Goal: Find specific page/section: Find specific page/section

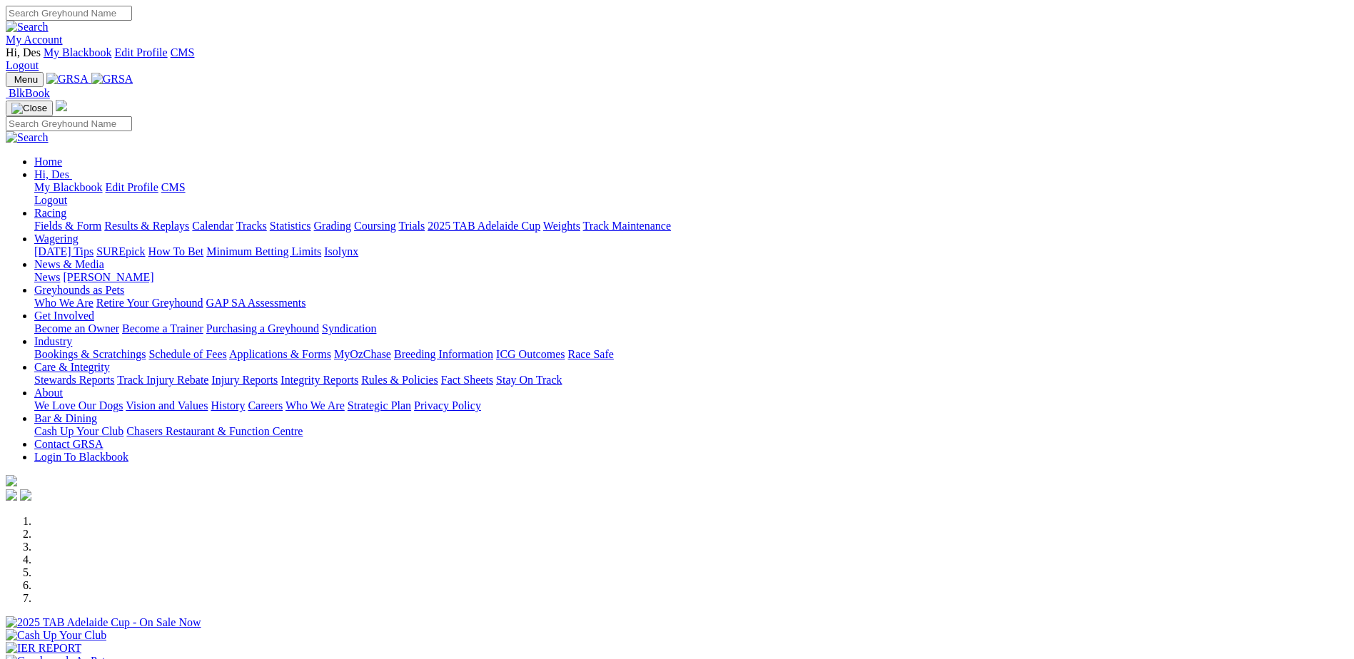
scroll to position [214, 0]
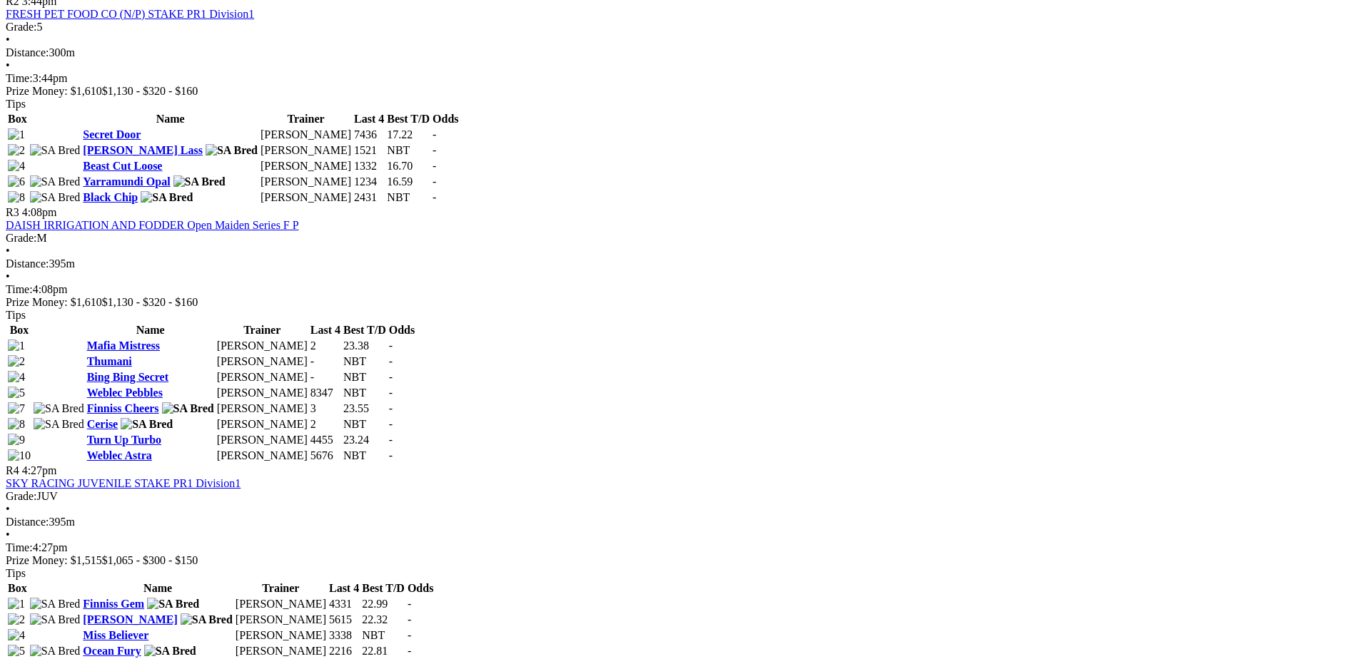
scroll to position [999, 0]
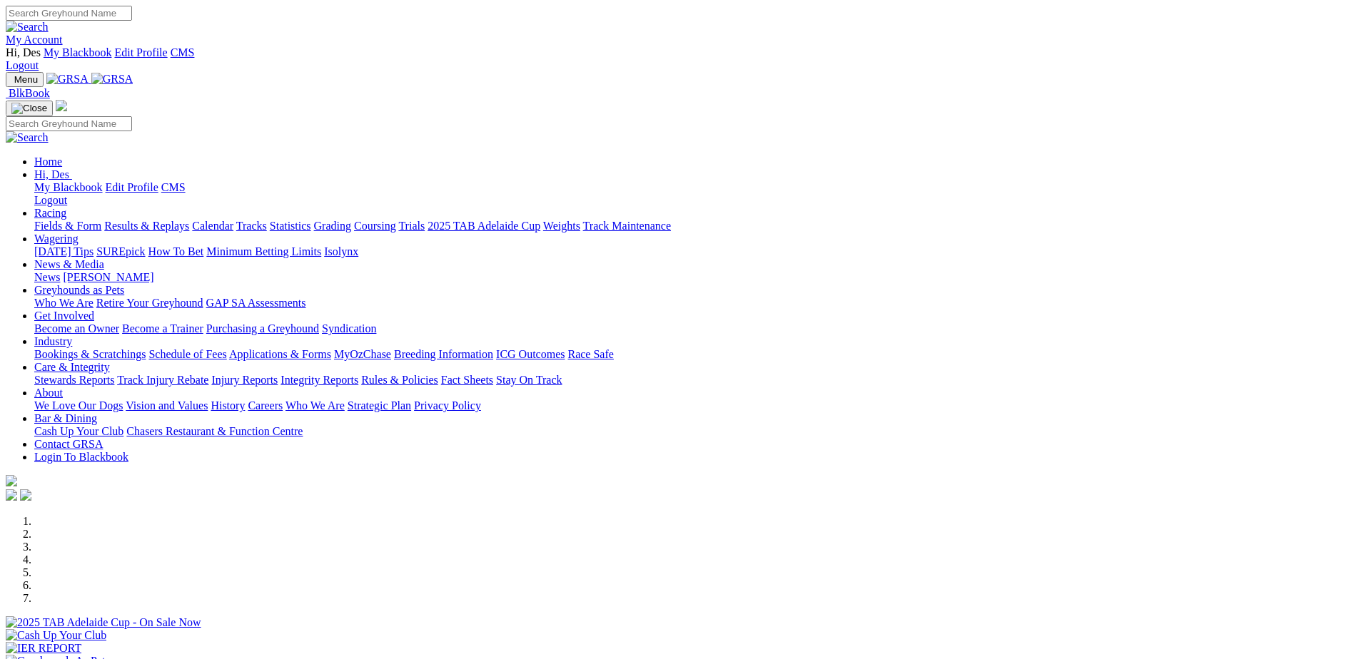
scroll to position [428, 0]
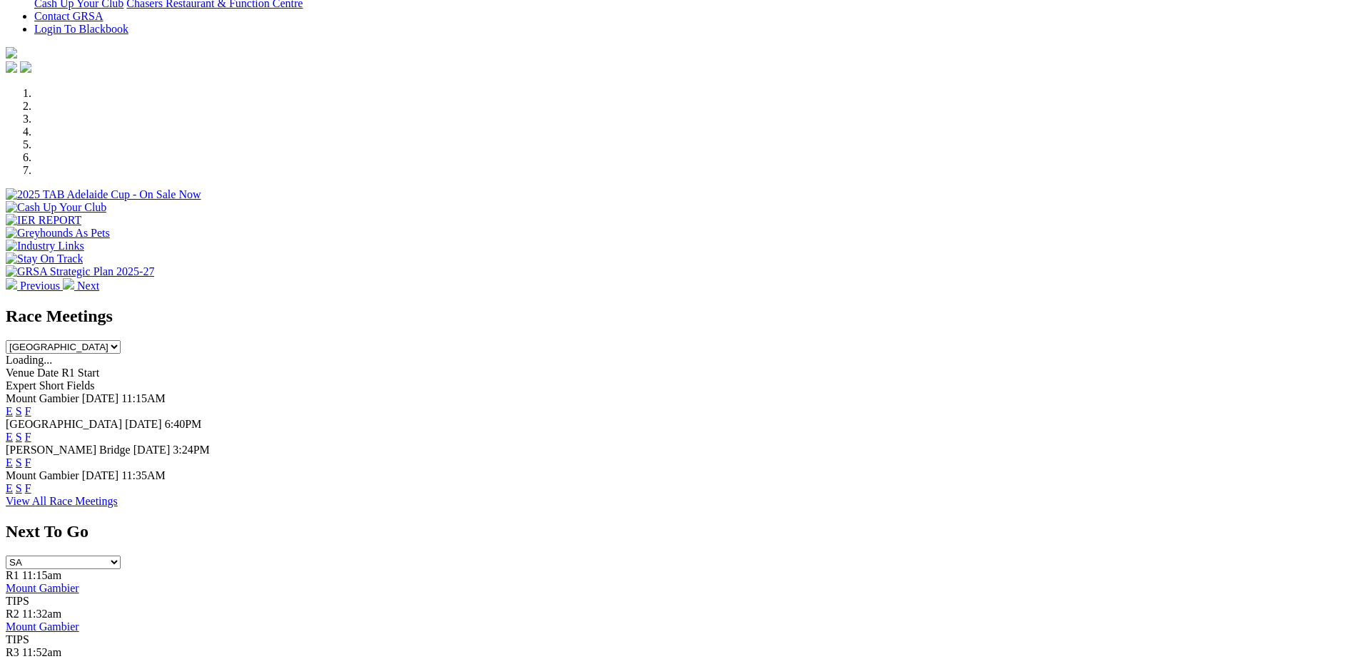
click at [814, 492] on div "Race Meetings South Australia New South Wales Northern Territory Queensland Tas…" at bounding box center [677, 407] width 1342 height 201
